Goal: Information Seeking & Learning: Learn about a topic

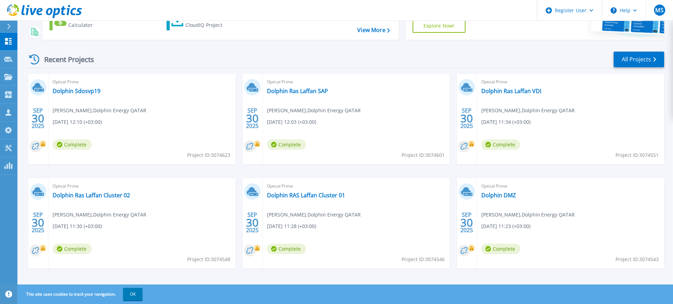
scroll to position [82, 0]
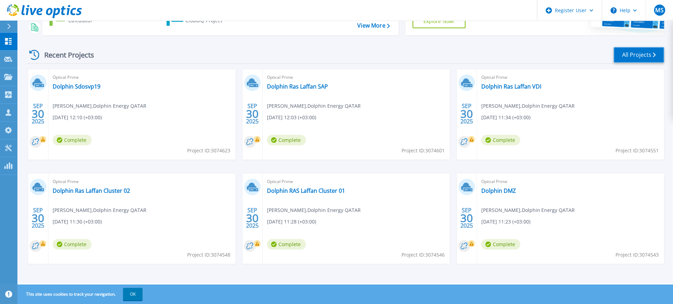
click at [643, 53] on link "All Projects" at bounding box center [639, 55] width 51 height 16
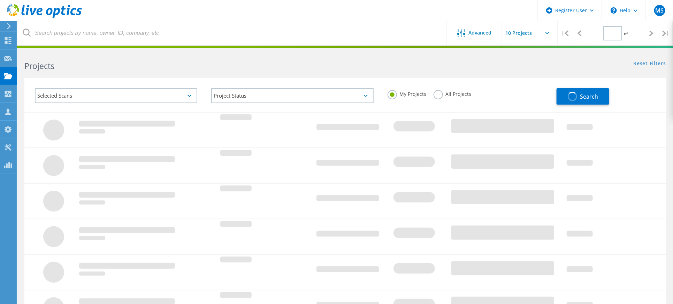
type input "1"
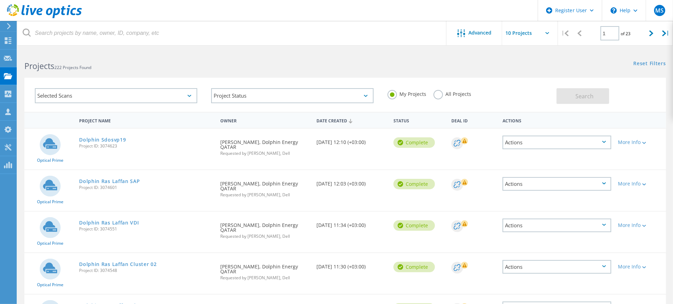
click at [545, 30] on input "text" at bounding box center [537, 33] width 70 height 24
click at [533, 63] on div "Show 20 Projects" at bounding box center [537, 63] width 69 height 12
type input "Show 20 Projects"
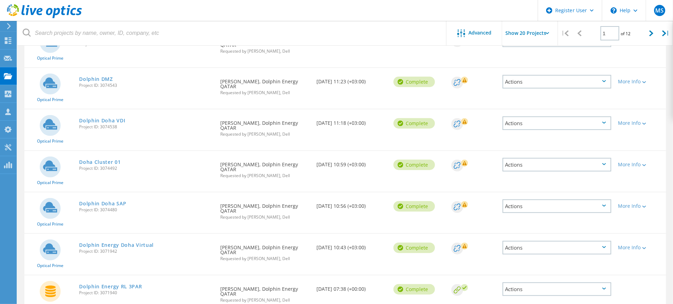
scroll to position [279, 0]
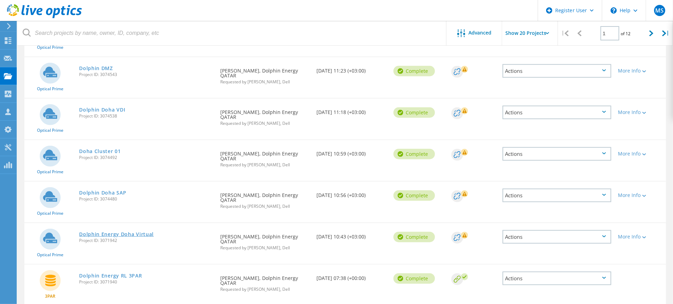
click at [129, 232] on link "Dolphin Energy Doha Virtual" at bounding box center [116, 234] width 75 height 5
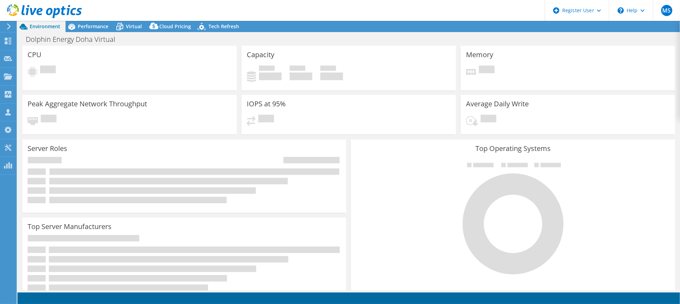
select select "USD"
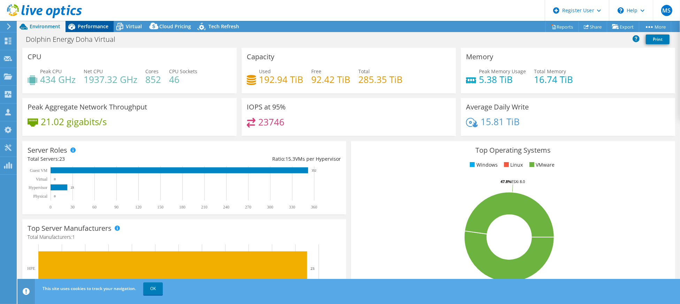
click at [103, 27] on span "Performance" at bounding box center [93, 26] width 31 height 7
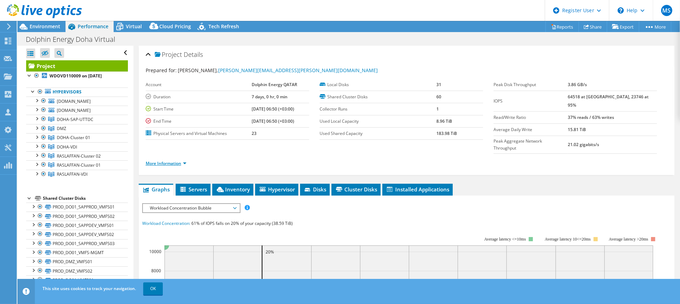
click at [174, 160] on link "More Information" at bounding box center [166, 163] width 41 height 6
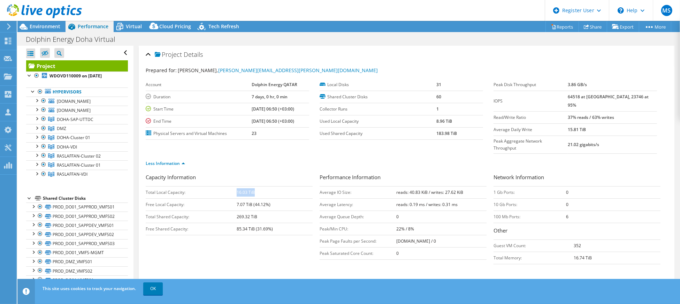
drag, startPoint x: 255, startPoint y: 177, endPoint x: 236, endPoint y: 177, distance: 18.8
click at [237, 186] on td "16.03 TiB" at bounding box center [275, 192] width 76 height 12
click at [74, 99] on span "sdosvp19.dolphin.co" at bounding box center [74, 101] width 34 height 6
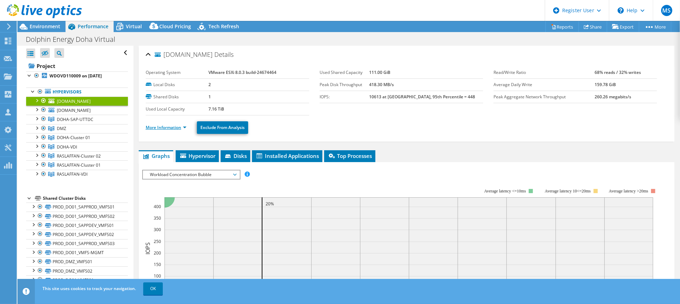
click at [184, 127] on link "More Information" at bounding box center [166, 127] width 41 height 6
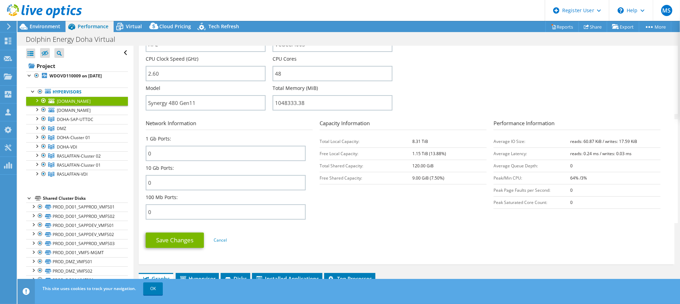
scroll to position [232, 0]
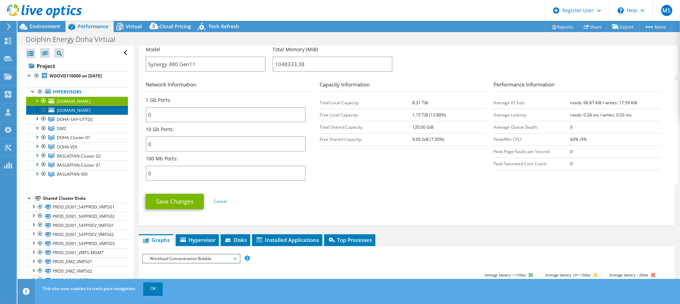
click at [76, 106] on link "srlsvp63.dolphin.co" at bounding box center [77, 110] width 102 height 9
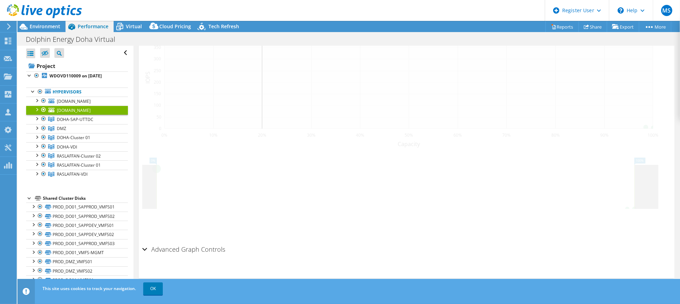
scroll to position [169, 0]
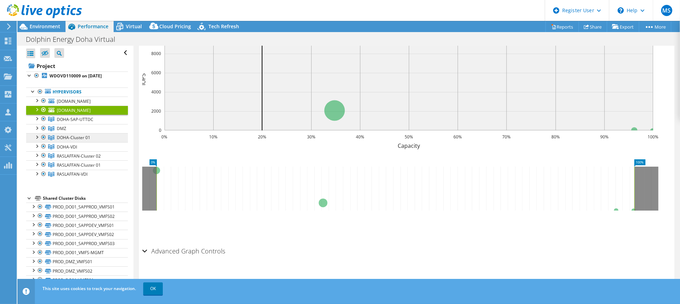
click at [80, 135] on span "DOHA-Cluster 01" at bounding box center [73, 138] width 33 height 6
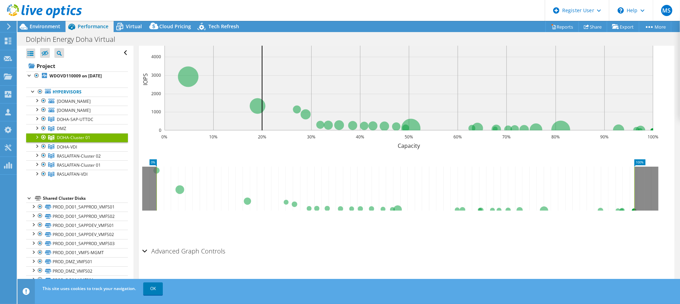
scroll to position [0, 0]
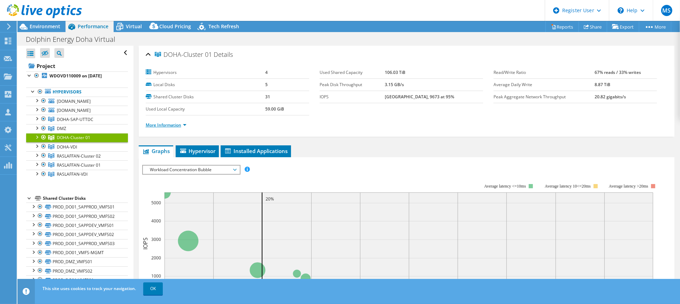
click at [173, 124] on link "More Information" at bounding box center [166, 125] width 41 height 6
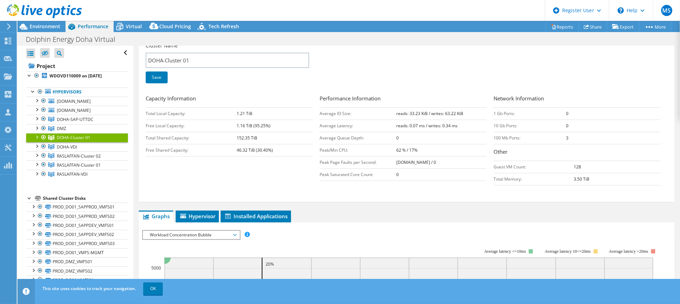
scroll to position [46, 0]
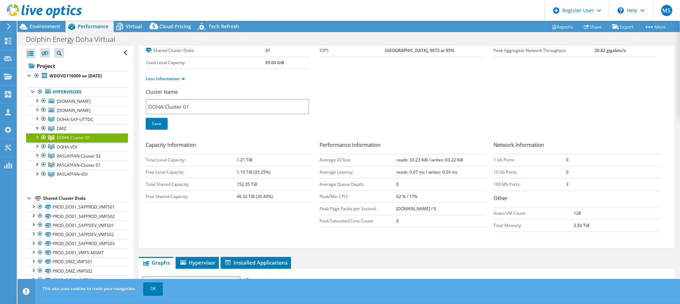
drag, startPoint x: 260, startPoint y: 182, endPoint x: 227, endPoint y: 183, distance: 32.4
click at [227, 183] on tr "Total Shared Capacity: 152.35 TiB" at bounding box center [229, 184] width 167 height 12
click at [60, 147] on span "DOHA-VDI" at bounding box center [67, 147] width 20 height 6
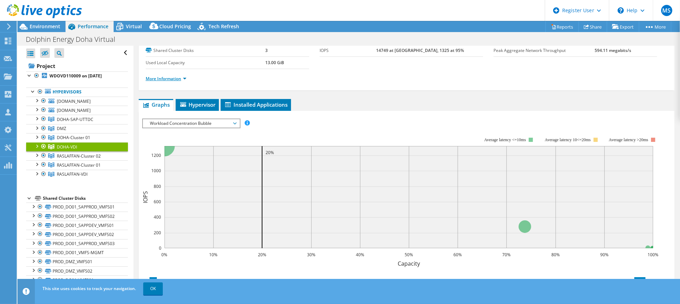
click at [161, 76] on link "More Information" at bounding box center [166, 79] width 41 height 6
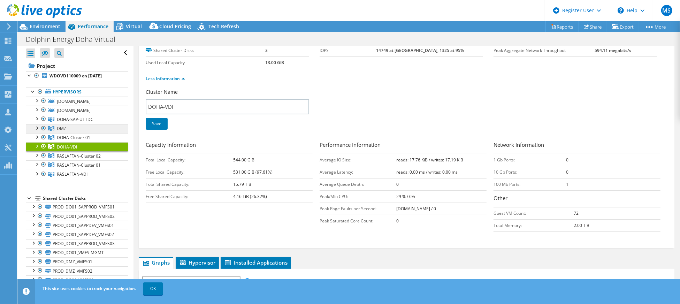
click at [77, 126] on link "DMZ" at bounding box center [77, 128] width 102 height 9
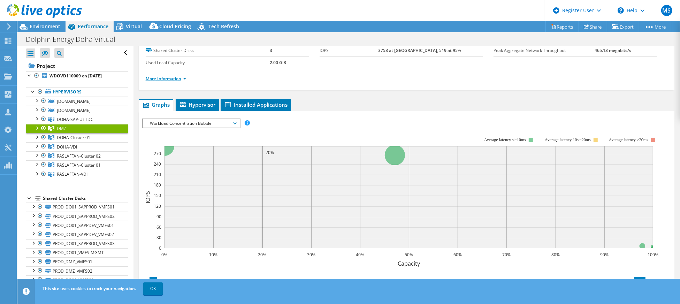
click at [173, 76] on link "More Information" at bounding box center [166, 79] width 41 height 6
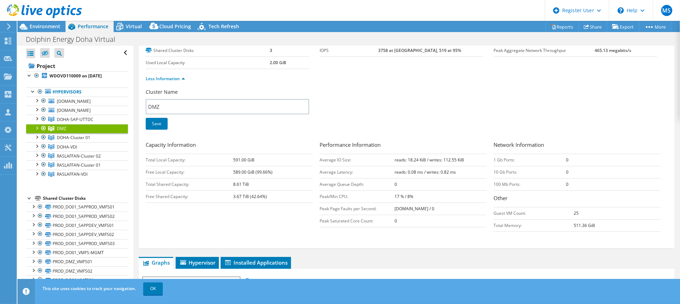
drag, startPoint x: 250, startPoint y: 180, endPoint x: 230, endPoint y: 181, distance: 20.6
click at [230, 181] on tr "Total Shared Capacity: 8.61 TiB" at bounding box center [229, 184] width 167 height 12
click at [82, 145] on link "DOHA-VDI" at bounding box center [77, 146] width 102 height 9
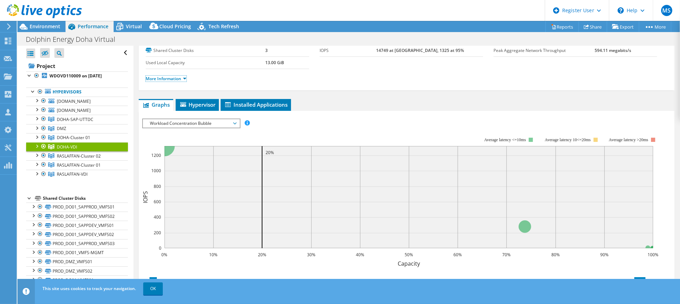
drag, startPoint x: 179, startPoint y: 79, endPoint x: 192, endPoint y: 82, distance: 14.0
click at [178, 78] on link "More Information" at bounding box center [166, 79] width 41 height 6
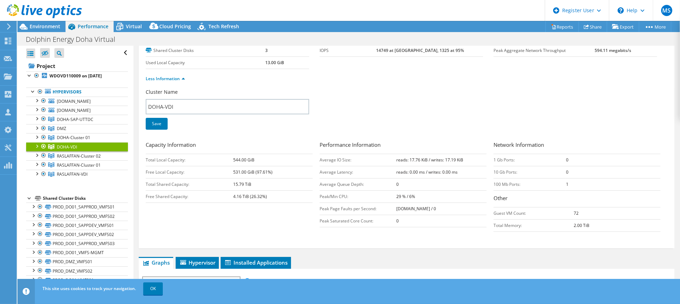
drag, startPoint x: 248, startPoint y: 180, endPoint x: 228, endPoint y: 180, distance: 20.2
click at [228, 180] on tr "Total Shared Capacity: 15.79 TiB" at bounding box center [229, 184] width 167 height 12
click at [234, 198] on b "4.16 TiB (26.32%)" at bounding box center [250, 197] width 34 height 6
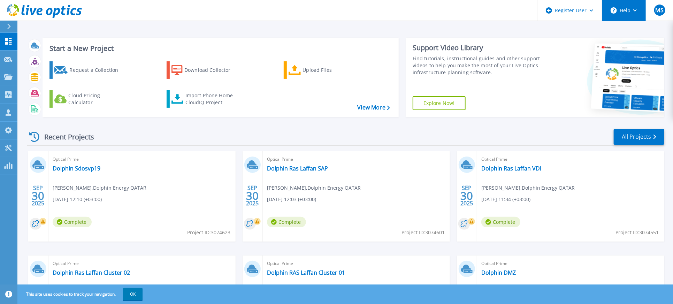
click at [637, 9] on button "Help" at bounding box center [625, 10] width 44 height 21
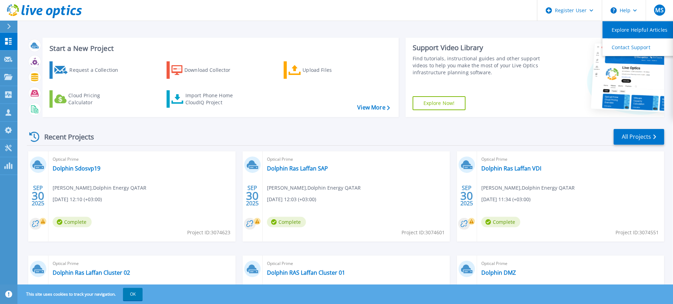
click at [636, 25] on link "Explore Helpful Articles" at bounding box center [642, 29] width 78 height 17
click at [643, 138] on link "All Projects" at bounding box center [639, 137] width 51 height 16
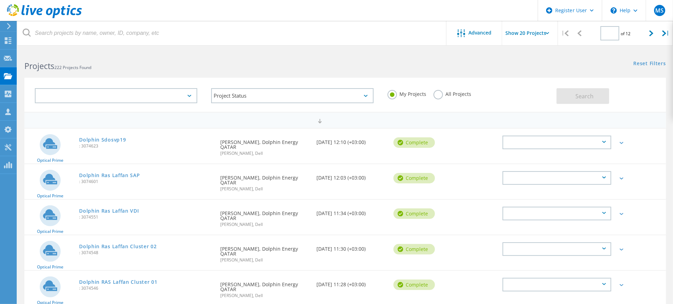
type input "1"
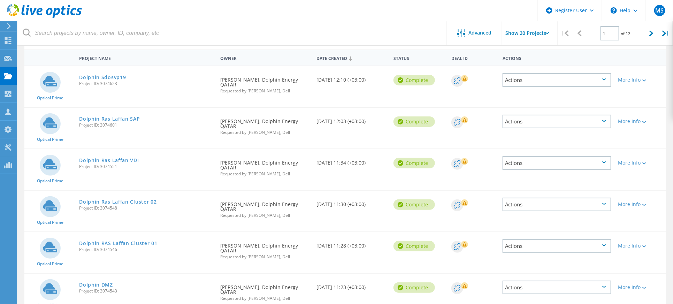
scroll to position [186, 0]
